Goal: Task Accomplishment & Management: Use online tool/utility

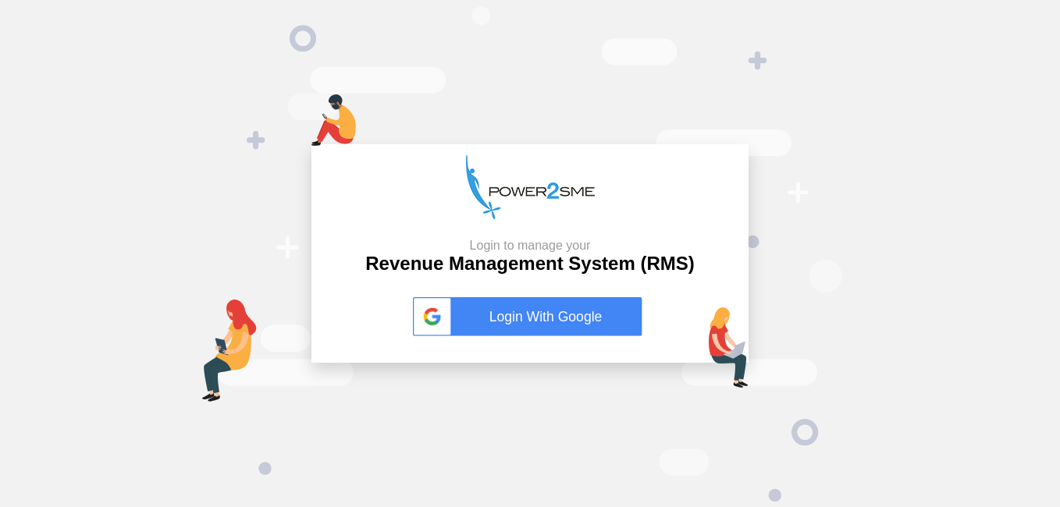
drag, startPoint x: 587, startPoint y: 340, endPoint x: 589, endPoint y: 316, distance: 24.2
click at [589, 316] on button "Login With Google" at bounding box center [530, 317] width 244 height 72
click at [589, 316] on link "Login With Google" at bounding box center [530, 316] width 234 height 39
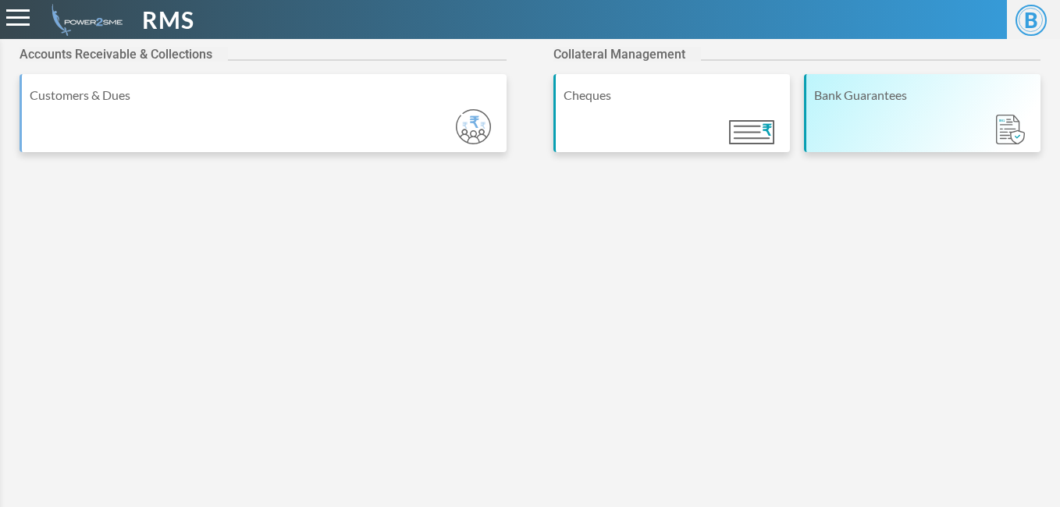
click at [887, 133] on div "Bank Guarantees" at bounding box center [922, 113] width 237 height 78
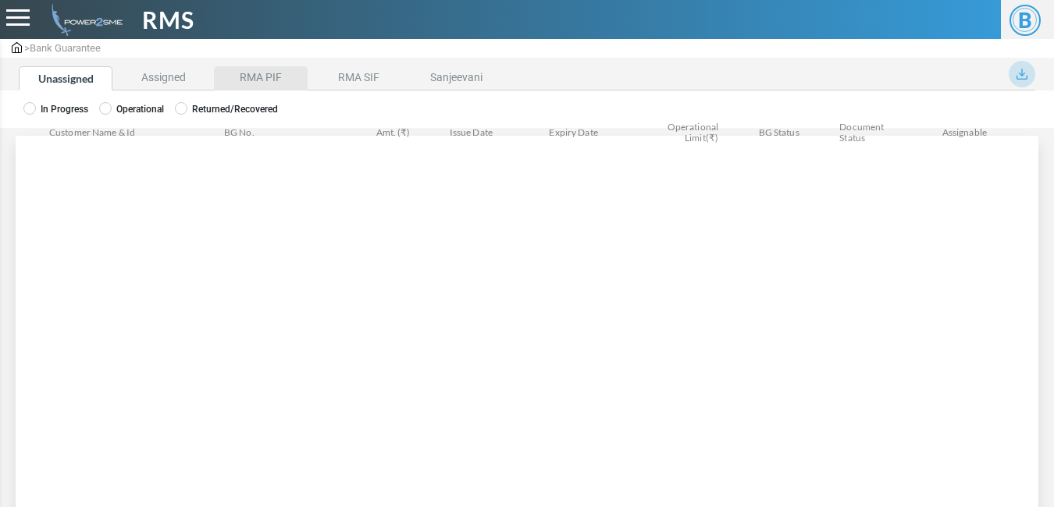
click at [238, 84] on li "RMA PIF" at bounding box center [261, 78] width 94 height 24
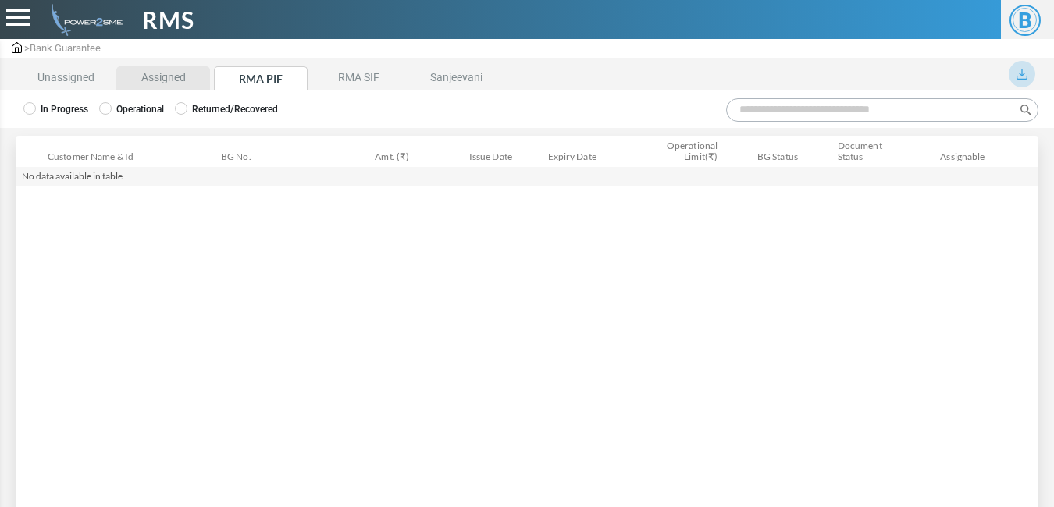
click at [154, 68] on li "Assigned" at bounding box center [163, 78] width 94 height 24
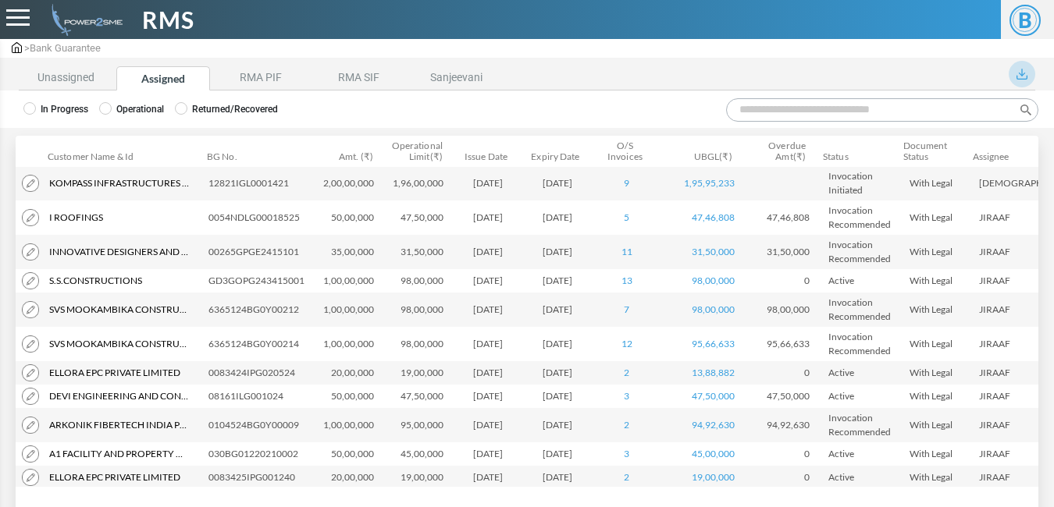
click at [823, 116] on input "Search:" at bounding box center [882, 109] width 312 height 23
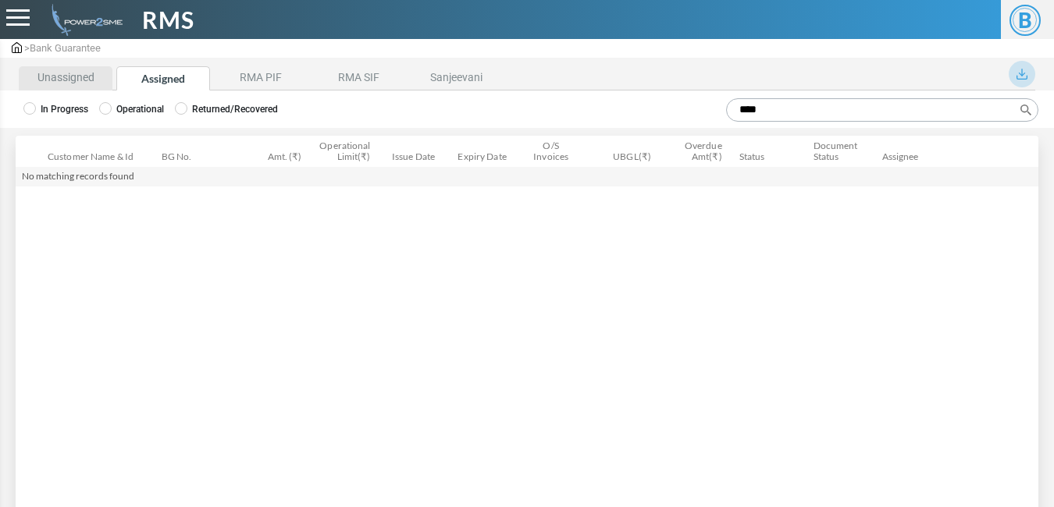
type input "****"
click at [67, 73] on li "Unassigned" at bounding box center [66, 78] width 94 height 24
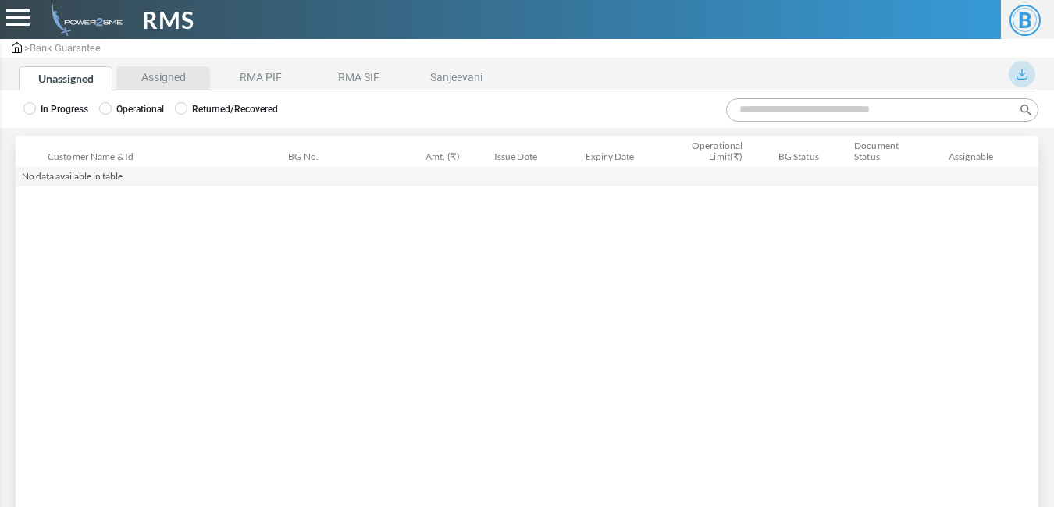
click at [197, 80] on li "Assigned" at bounding box center [163, 78] width 94 height 24
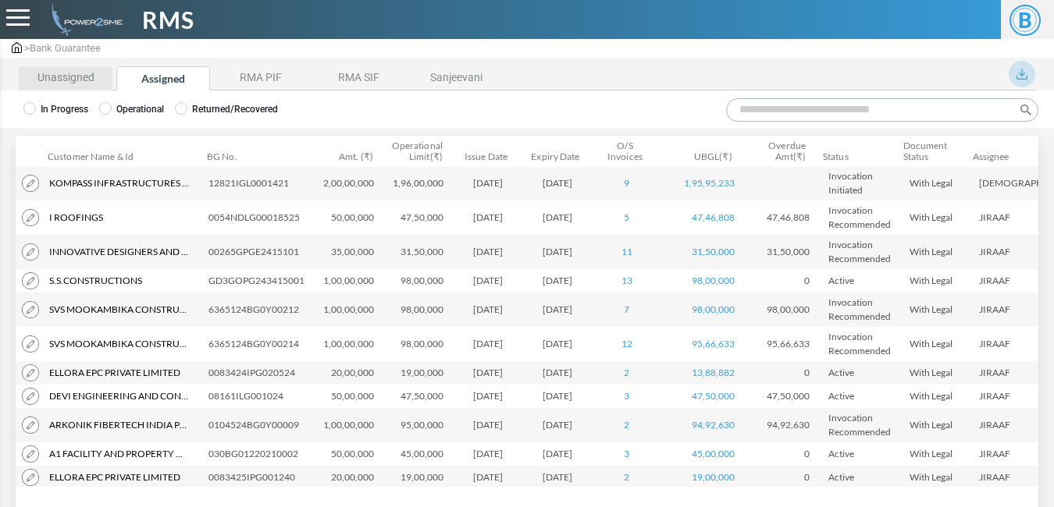
click at [73, 79] on li "Unassigned" at bounding box center [66, 78] width 94 height 24
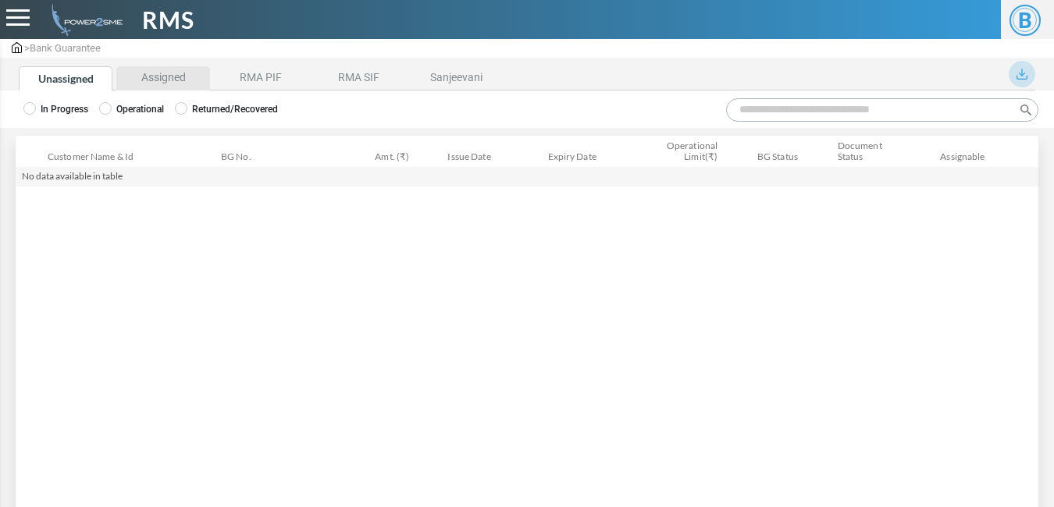
click at [168, 76] on li "Assigned" at bounding box center [163, 78] width 94 height 24
click at [103, 115] on label "Operational" at bounding box center [131, 109] width 65 height 14
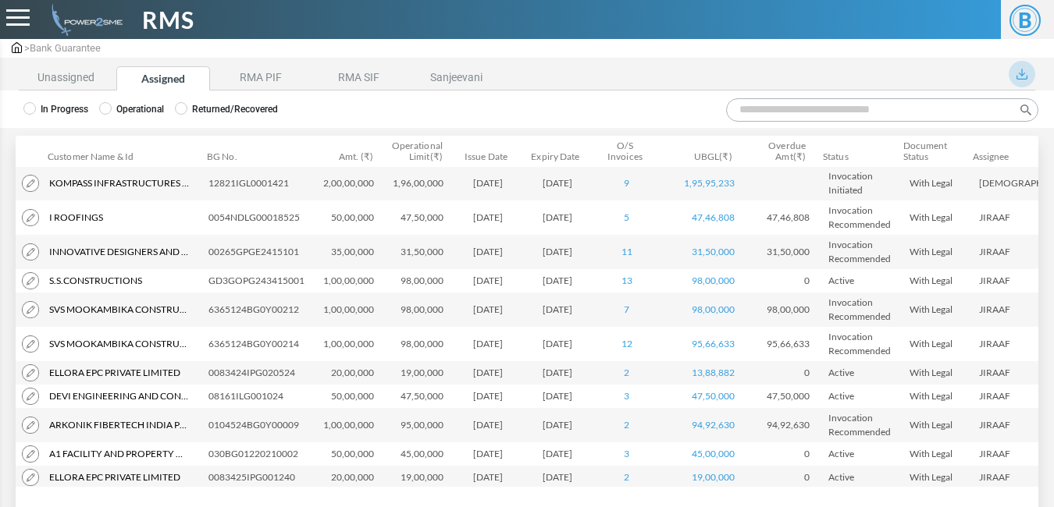
click at [183, 115] on label "Returned/Recovered" at bounding box center [226, 109] width 103 height 14
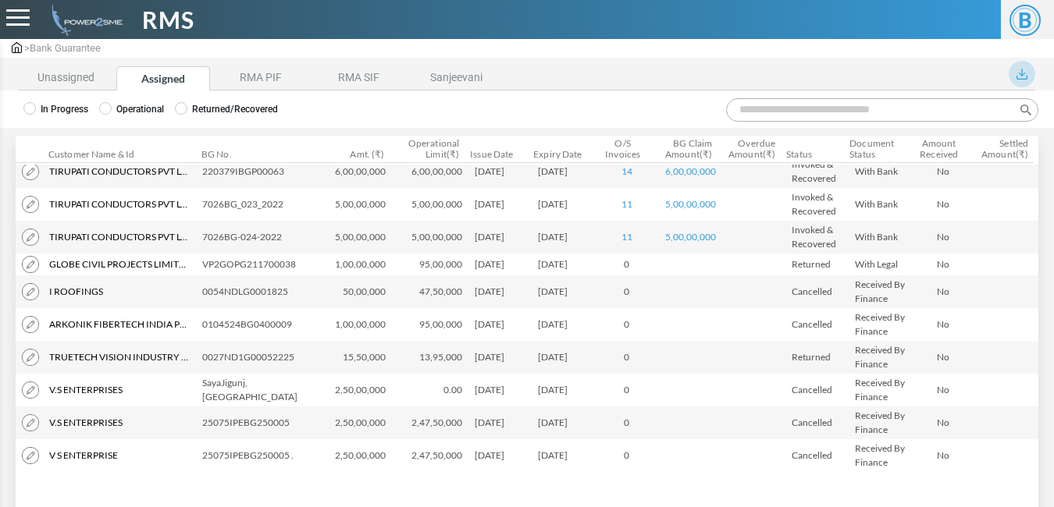
scroll to position [714, 0]
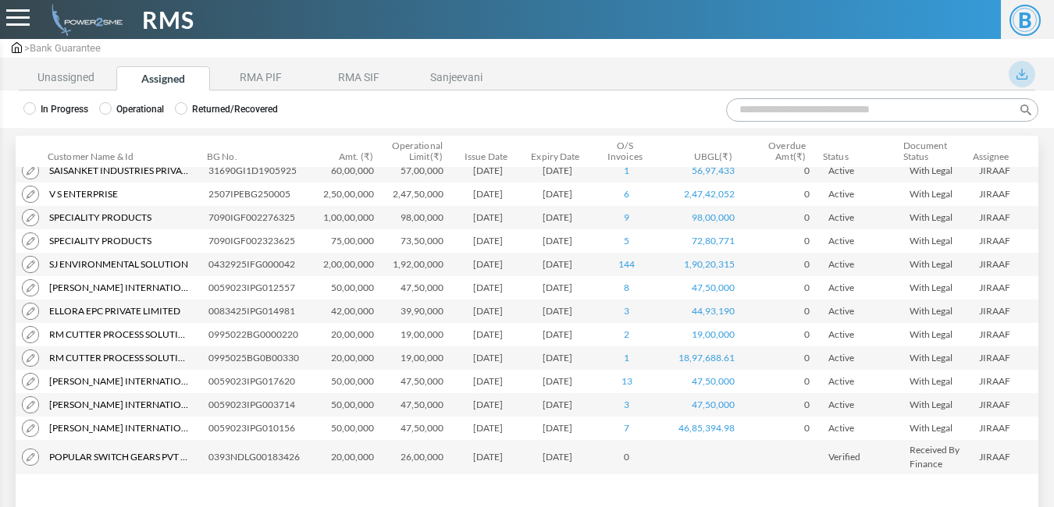
scroll to position [55, 0]
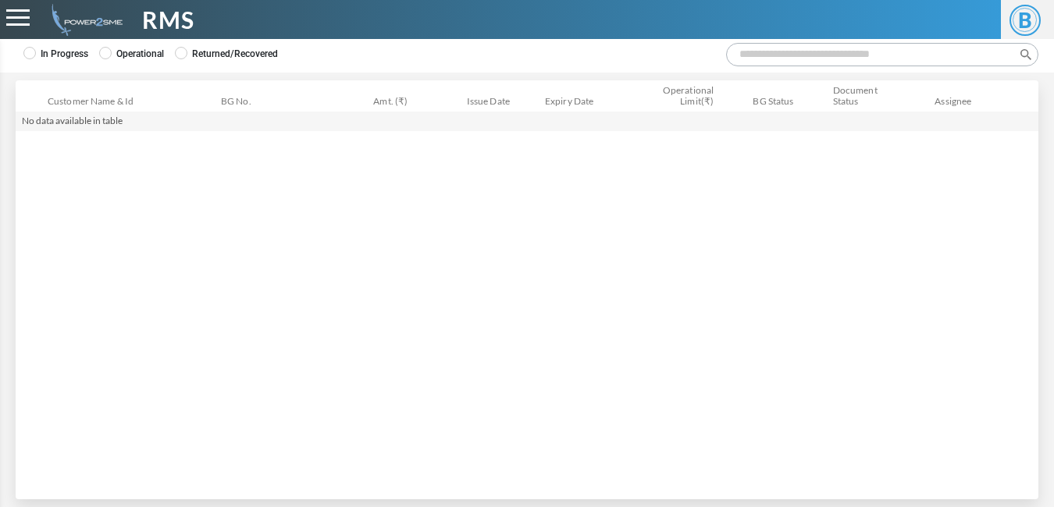
click at [107, 57] on icon at bounding box center [105, 53] width 12 height 12
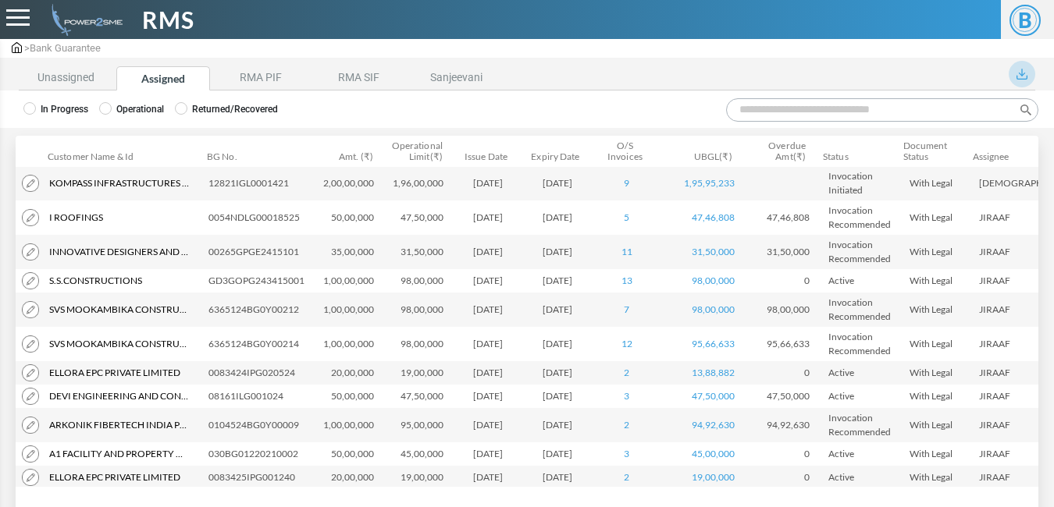
click at [782, 109] on input "Search:" at bounding box center [882, 109] width 312 height 23
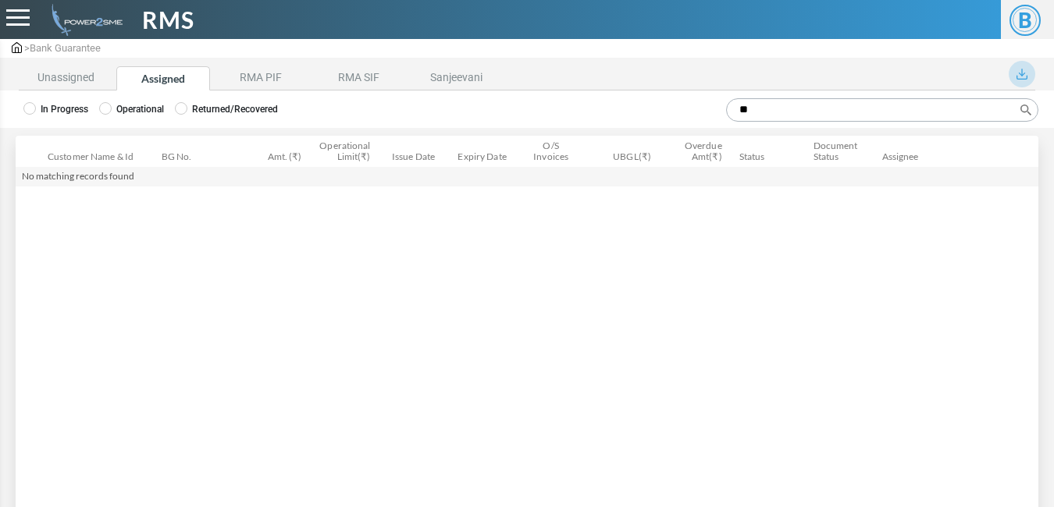
type input "*"
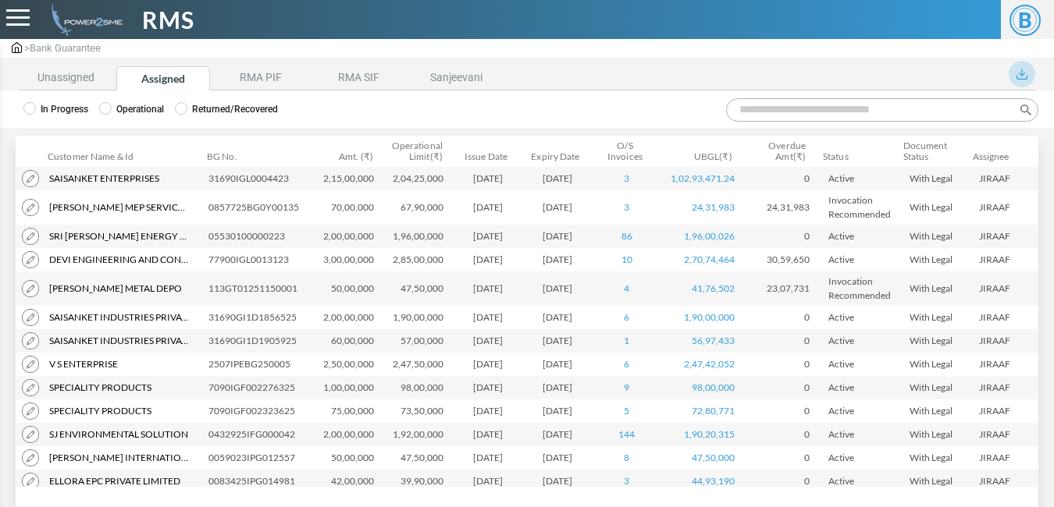
scroll to position [625, 0]
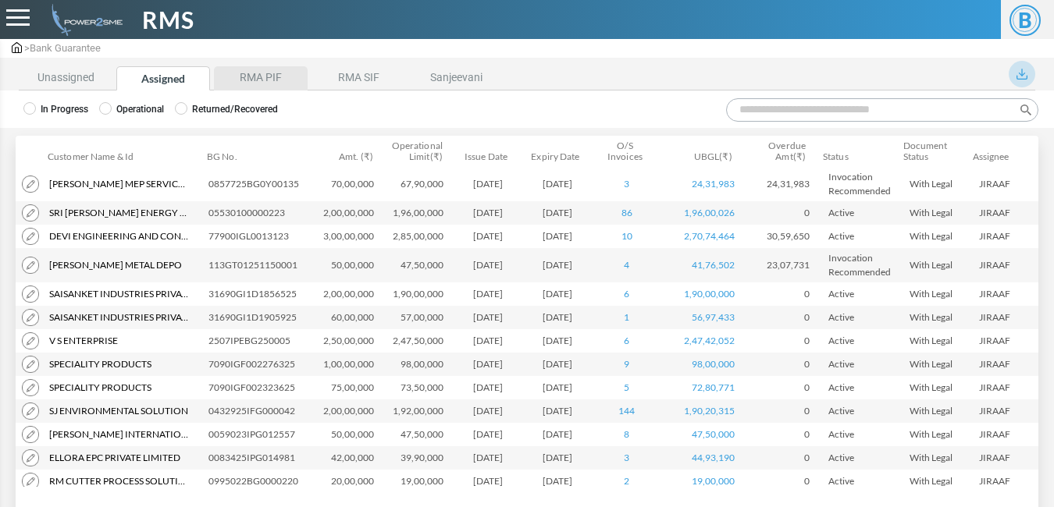
click at [250, 76] on li "RMA PIF" at bounding box center [261, 78] width 94 height 24
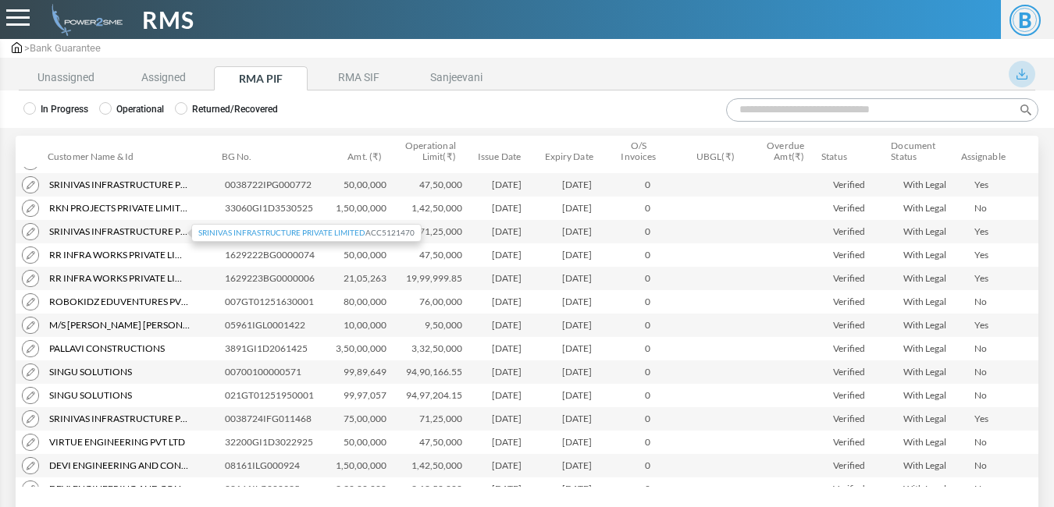
scroll to position [113, 0]
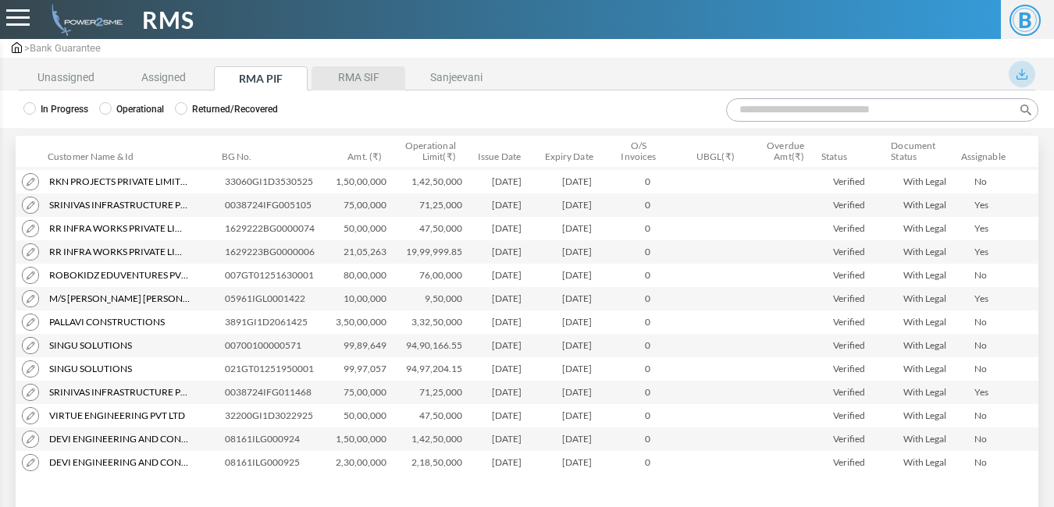
click at [356, 73] on li "RMA SIF" at bounding box center [358, 78] width 94 height 24
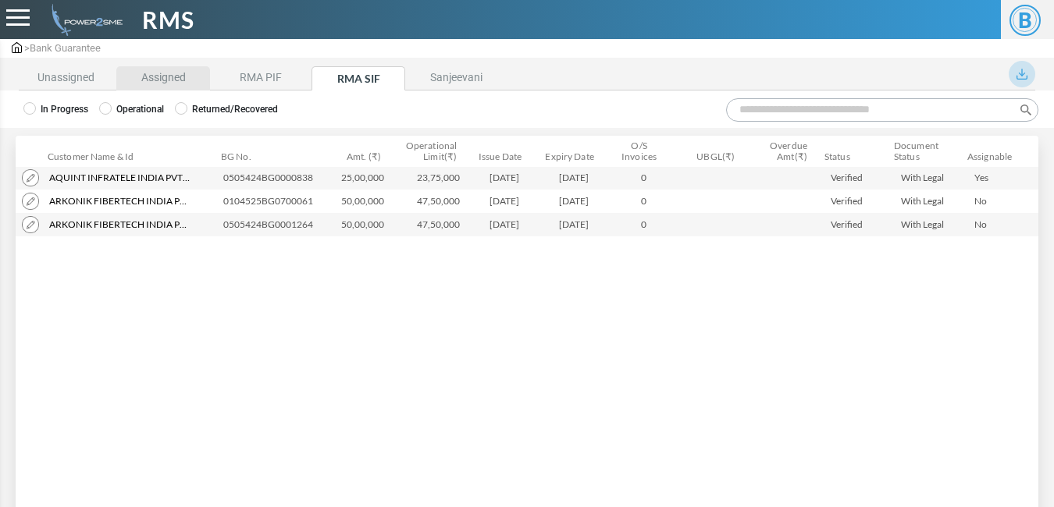
click at [148, 73] on li "Assigned" at bounding box center [163, 78] width 94 height 24
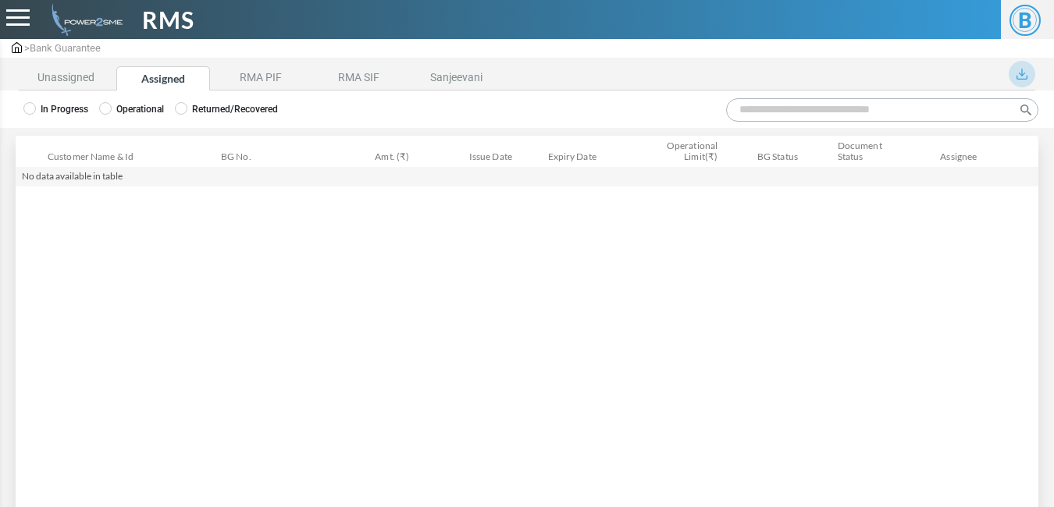
click at [108, 114] on icon at bounding box center [105, 108] width 12 height 12
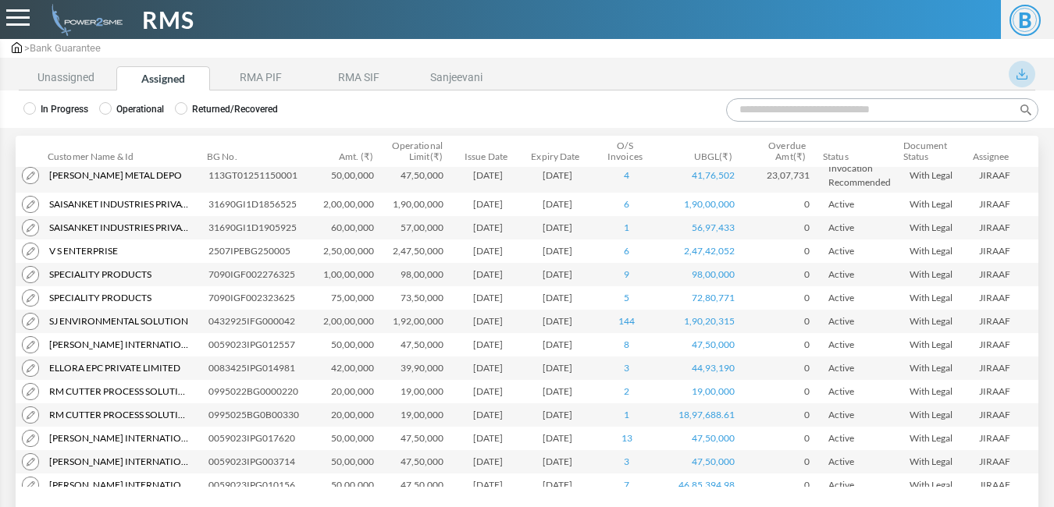
scroll to position [778, 0]
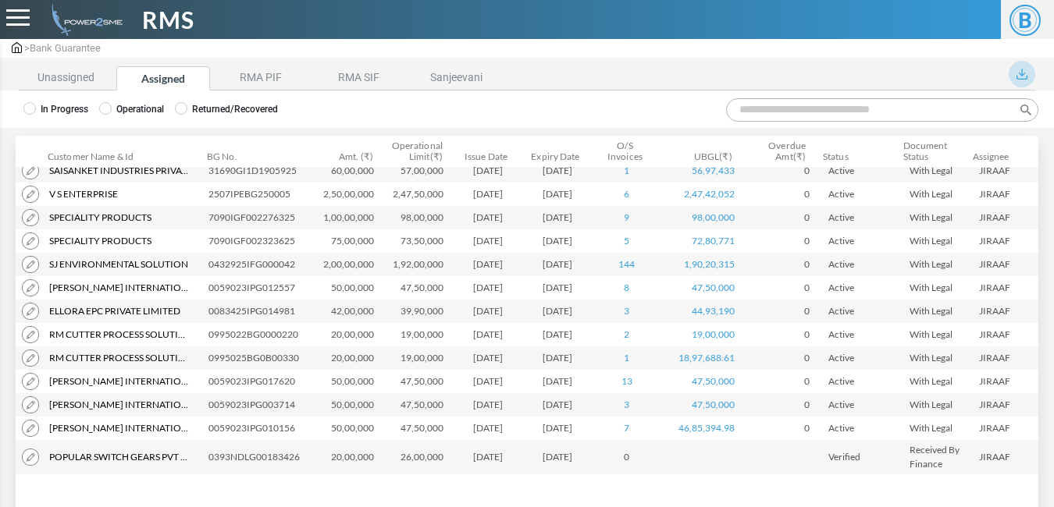
click at [109, 258] on span "Sj Environmental Solution" at bounding box center [118, 265] width 139 height 14
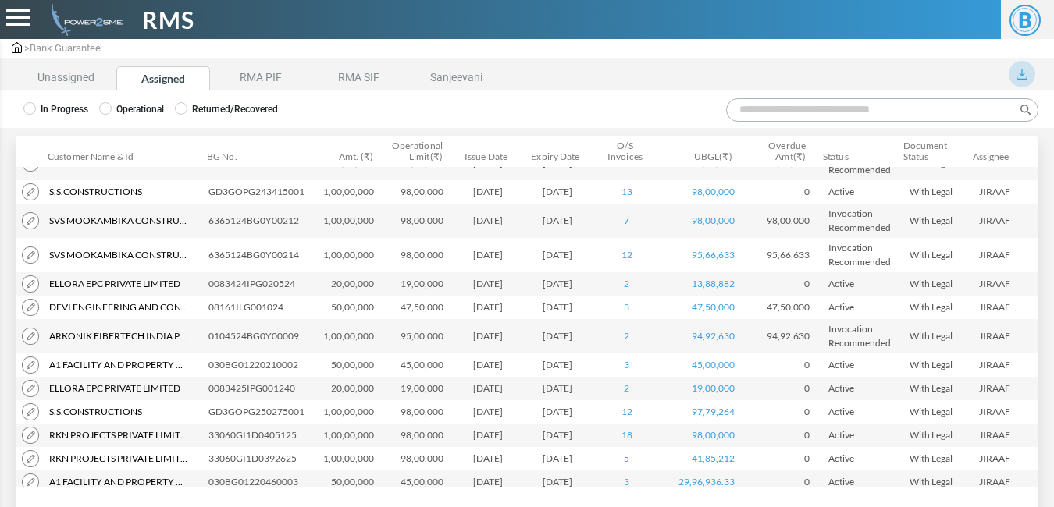
scroll to position [90, 0]
click at [62, 72] on li "Unassigned" at bounding box center [66, 78] width 94 height 24
